Goal: Transaction & Acquisition: Book appointment/travel/reservation

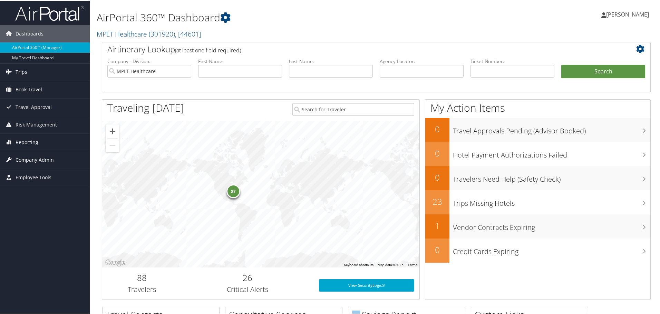
click at [23, 159] on span "Company Admin" at bounding box center [35, 159] width 38 height 17
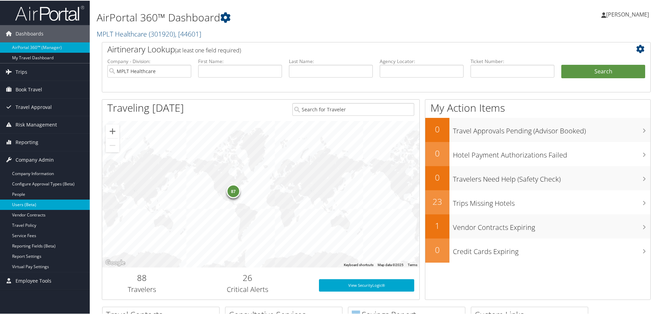
click at [42, 204] on link "Users (Beta)" at bounding box center [45, 204] width 90 height 10
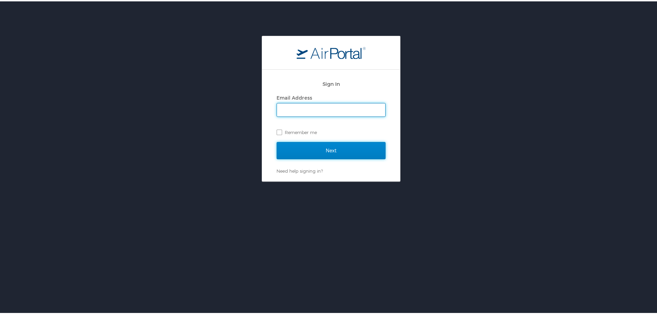
click at [280, 146] on input "Next" at bounding box center [331, 149] width 109 height 17
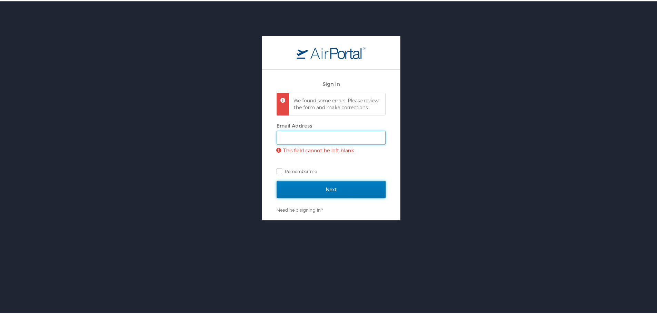
click at [301, 137] on input "Email Address" at bounding box center [331, 136] width 108 height 13
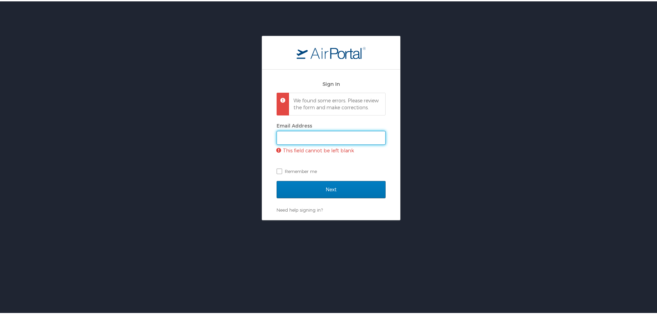
type input "jarrieta@mplthealthcare.com"
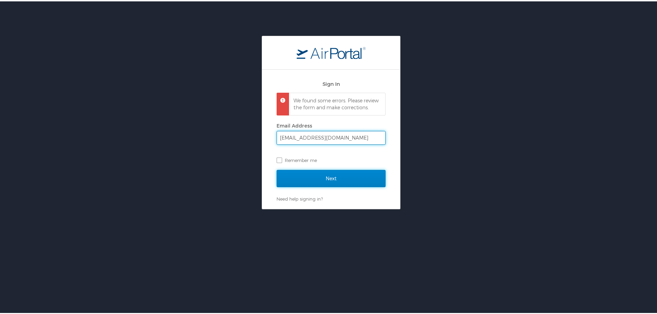
click at [322, 186] on input "Next" at bounding box center [331, 177] width 109 height 17
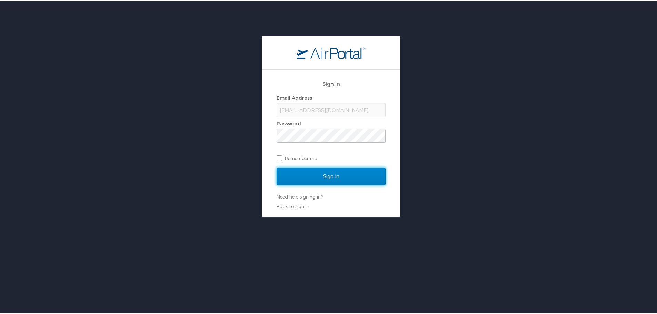
click at [325, 172] on input "Sign In" at bounding box center [331, 175] width 109 height 17
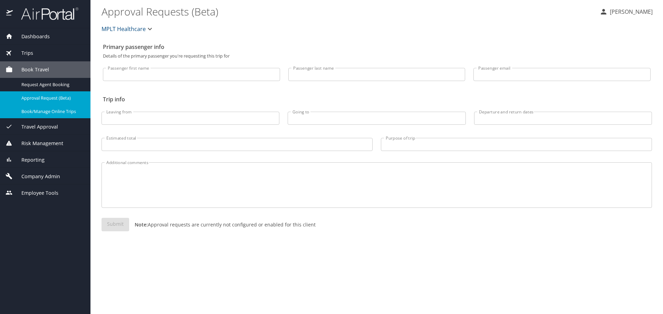
click at [52, 112] on span "Book/Manage Online Trips" at bounding box center [51, 111] width 61 height 7
click at [35, 69] on span "Book Travel" at bounding box center [31, 70] width 36 height 8
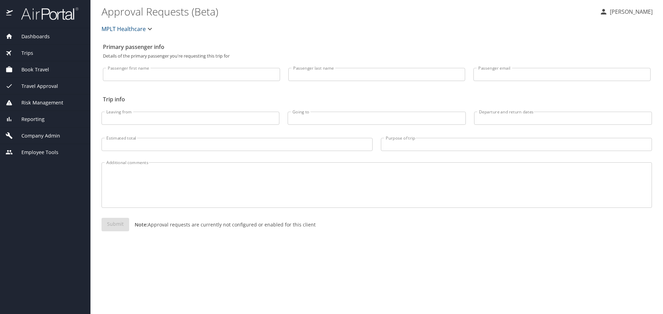
click at [35, 69] on span "Book Travel" at bounding box center [31, 70] width 36 height 8
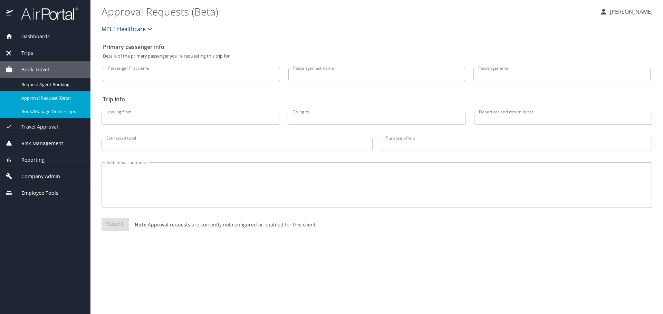
click at [47, 111] on span "Book/Manage Online Trips" at bounding box center [51, 111] width 61 height 7
